Goal: Check status: Check status

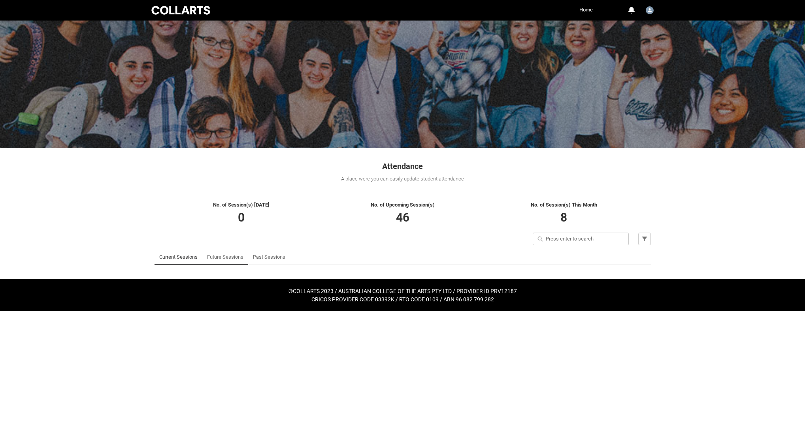
click at [226, 261] on link "Future Sessions" at bounding box center [225, 257] width 36 height 16
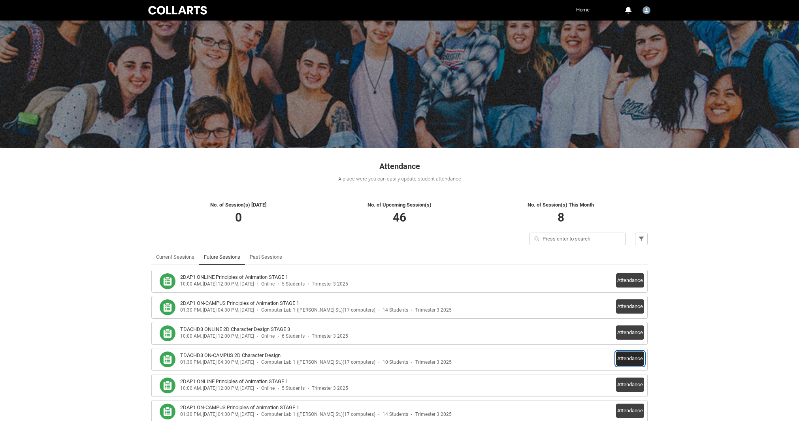
click at [637, 358] on button "Attendance" at bounding box center [630, 359] width 28 height 14
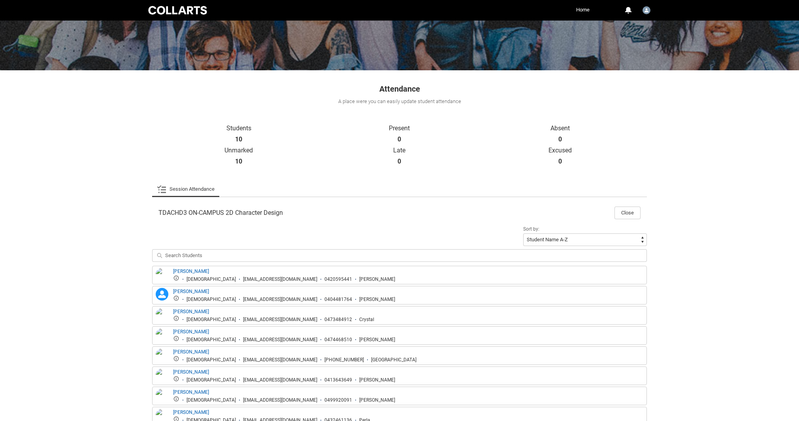
scroll to position [158, 0]
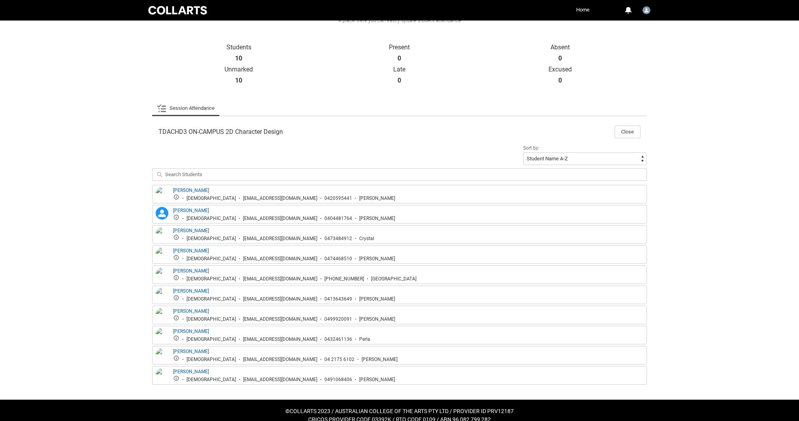
click at [658, 150] on div "Skip to Main Content Collarts Education Community Home More 0 Notifications Pro…" at bounding box center [399, 137] width 799 height 590
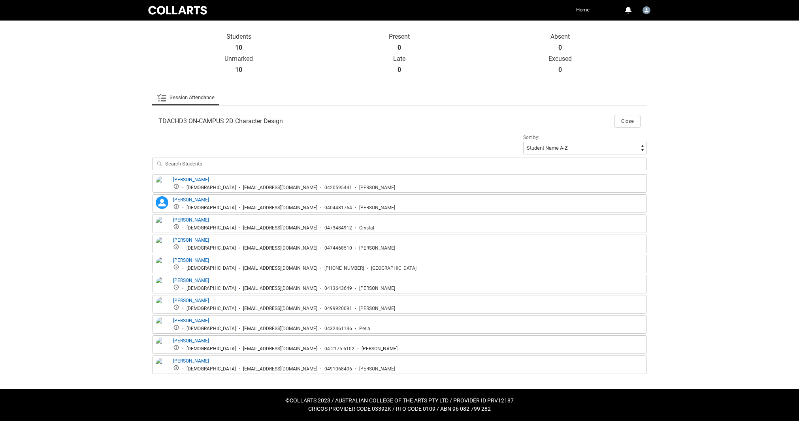
click at [171, 96] on link "Session Attendance" at bounding box center [186, 98] width 58 height 16
click at [160, 101] on icon at bounding box center [161, 97] width 9 height 9
click at [197, 162] on input "search" at bounding box center [399, 164] width 495 height 13
click at [625, 122] on button "Close" at bounding box center [627, 121] width 26 height 13
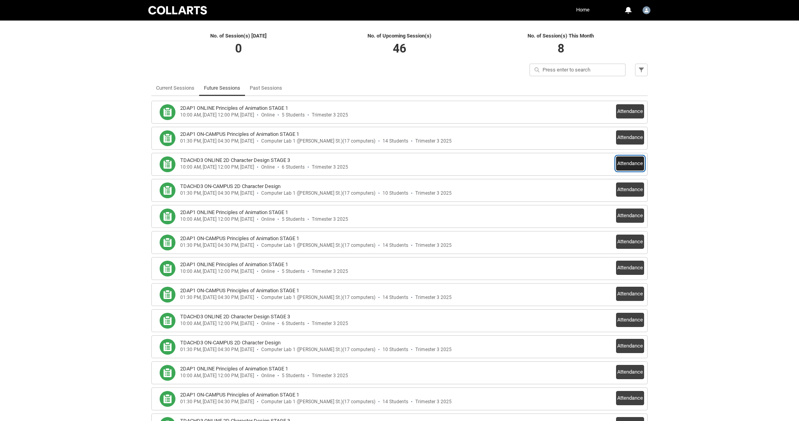
click at [626, 164] on button "Attendance" at bounding box center [630, 163] width 28 height 14
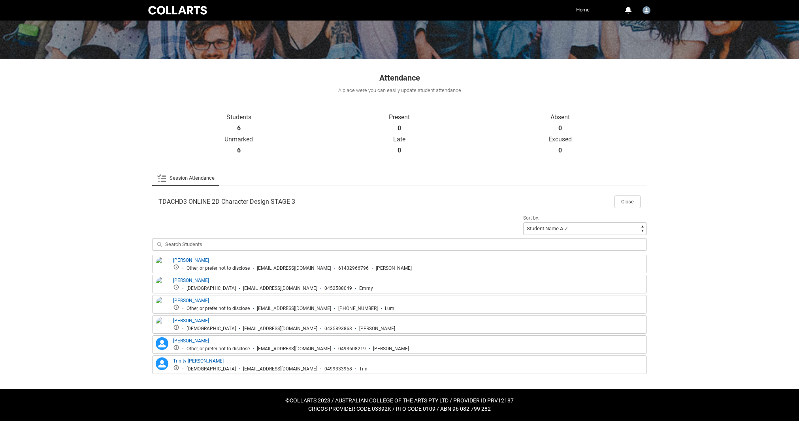
scroll to position [89, 0]
